Goal: Find specific page/section: Find specific page/section

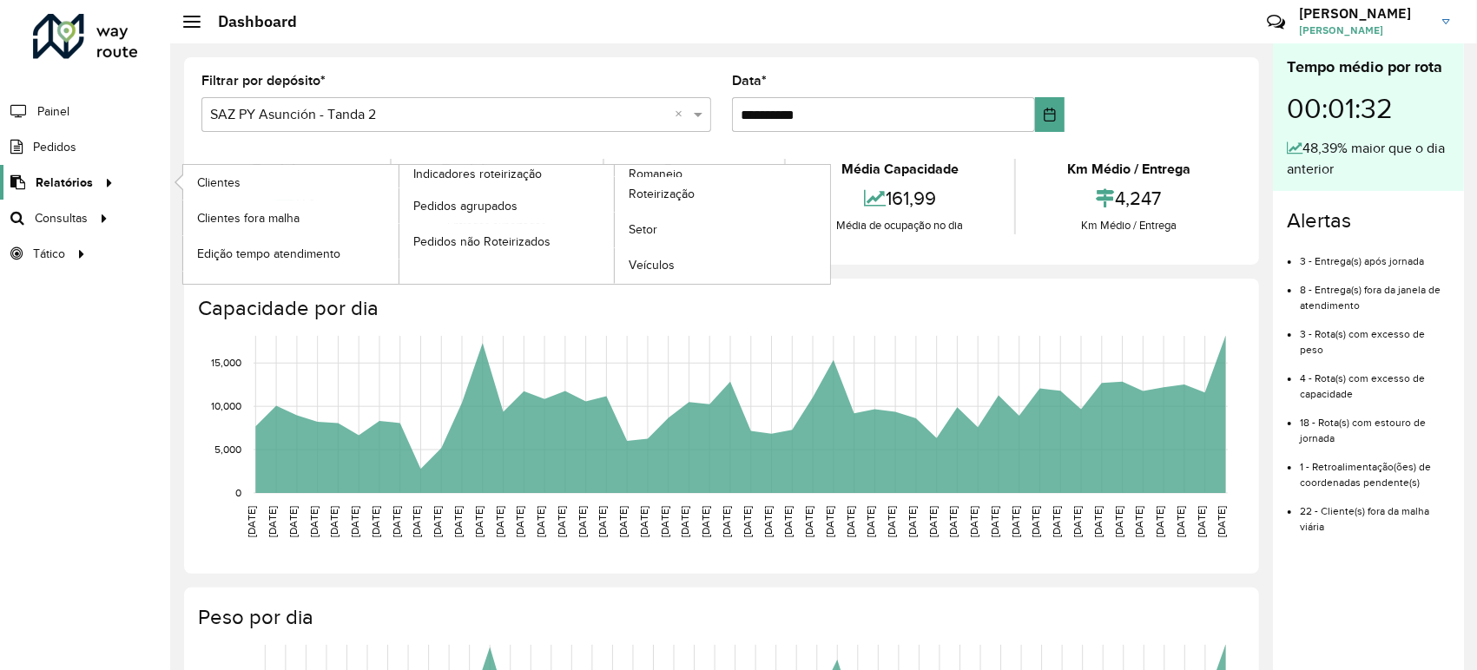
click at [106, 186] on icon at bounding box center [106, 181] width 15 height 26
click at [674, 191] on span "Roteirização" at bounding box center [664, 194] width 70 height 18
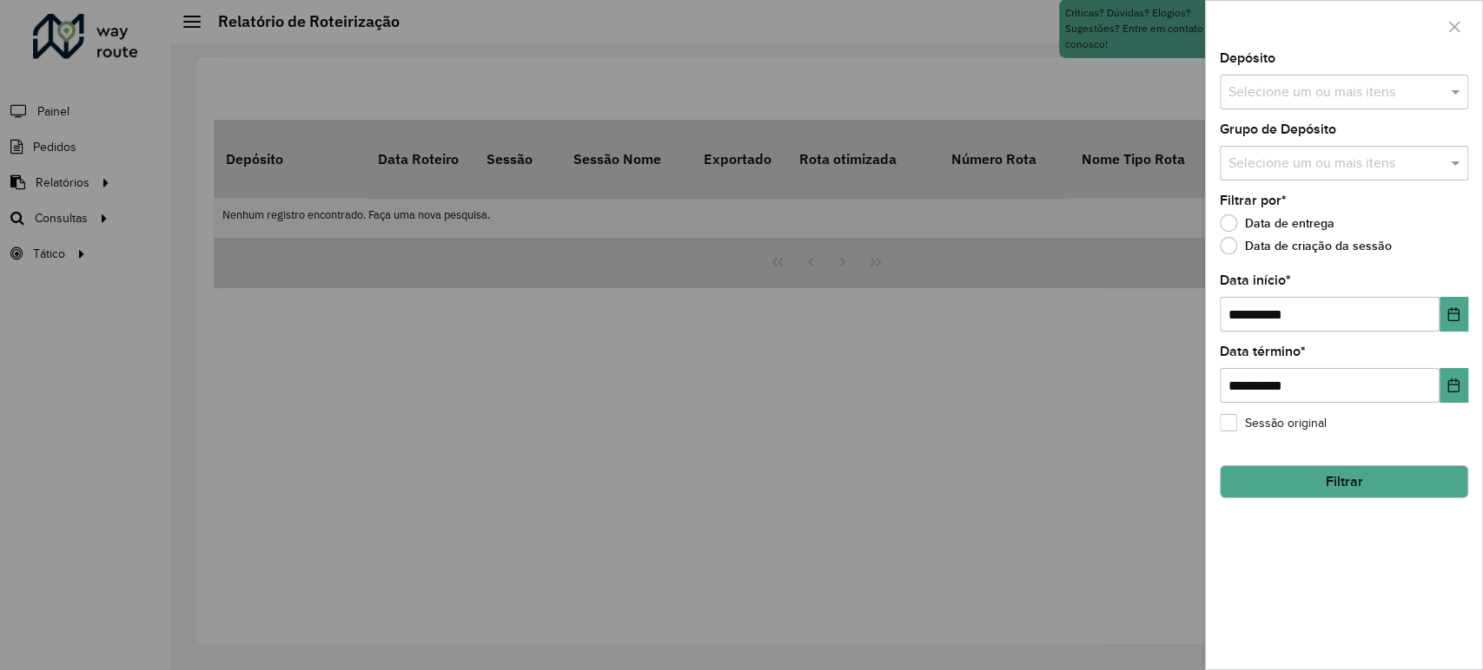
click at [1282, 93] on input "text" at bounding box center [1335, 93] width 222 height 21
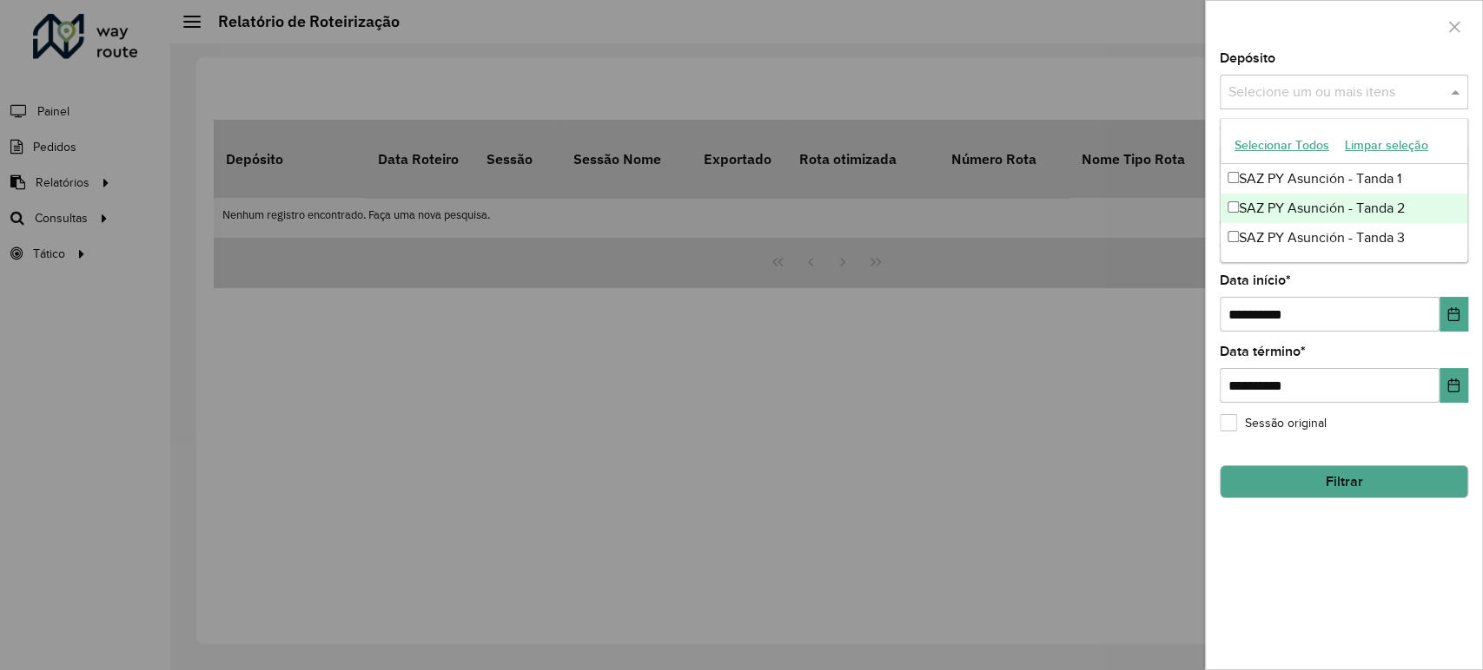
click at [1278, 194] on div "SAZ PY Asunción - Tanda 2" at bounding box center [1343, 209] width 247 height 30
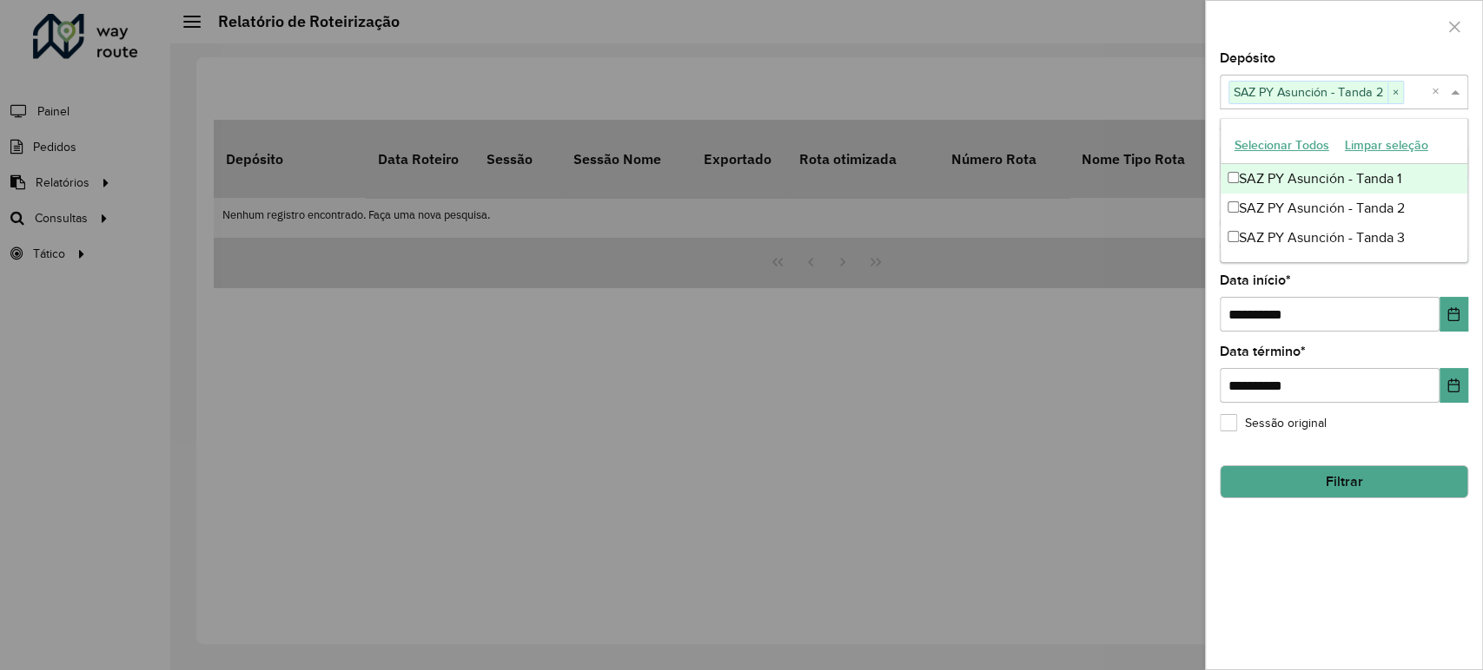
click at [1266, 177] on div "SAZ PY Asunción - Tanda 1" at bounding box center [1343, 179] width 247 height 30
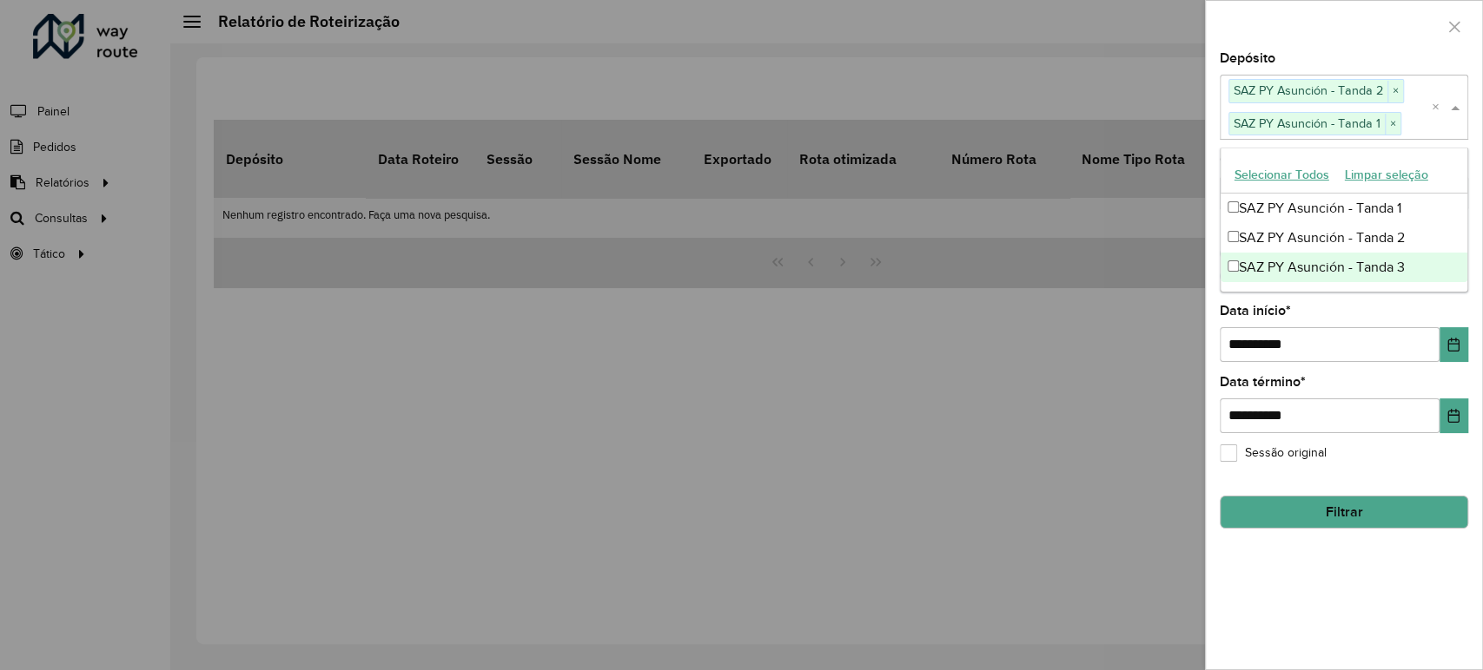
click at [1289, 266] on div "SAZ PY Asunción - Tanda 3" at bounding box center [1343, 268] width 247 height 30
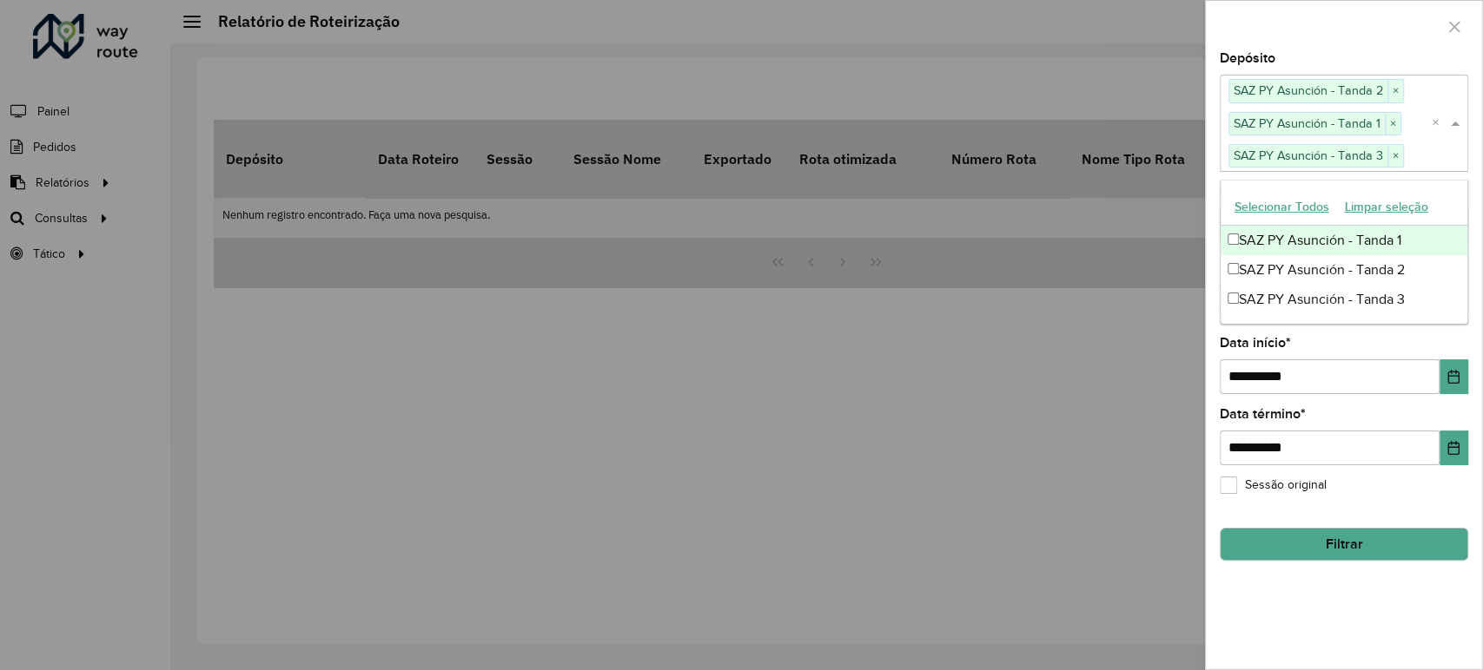
click at [1322, 30] on div at bounding box center [1344, 26] width 276 height 51
